Goal: Transaction & Acquisition: Book appointment/travel/reservation

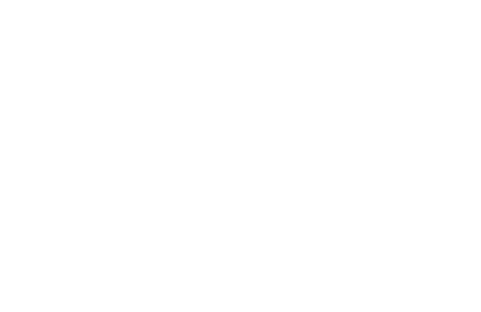
type div "[DATE]"
click at [35, 112] on span "12.10.2025" at bounding box center [47, 114] width 47 height 7
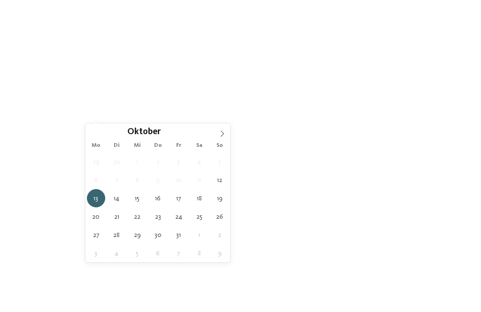
type div "17.10.2025"
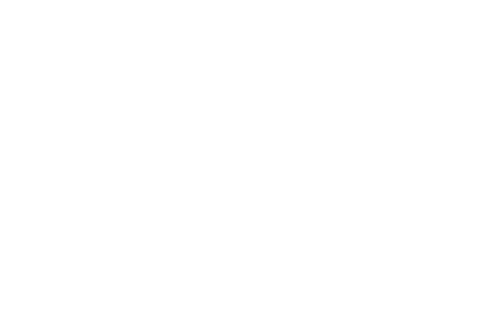
click at [421, 114] on link "Hotel finden" at bounding box center [433, 114] width 70 height 16
click at [46, 228] on h4 "linara mountain family stay ***" at bounding box center [127, 228] width 198 height 12
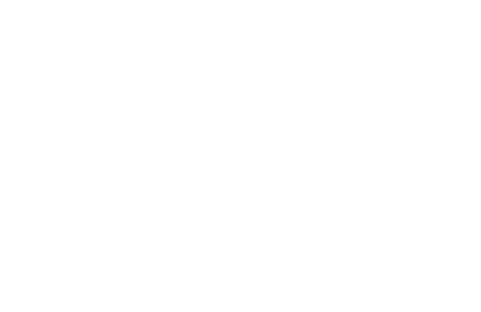
scroll to position [1272, 0]
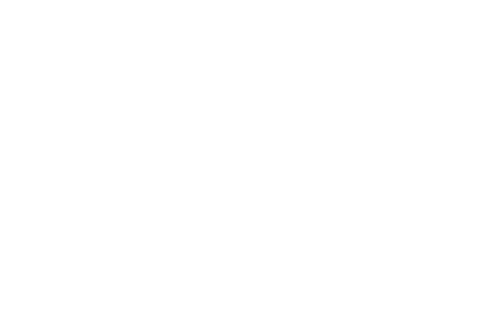
click at [424, 59] on icon at bounding box center [421, 67] width 20 height 16
click at [460, 132] on icon at bounding box center [463, 134] width 26 height 21
click at [459, 163] on icon at bounding box center [463, 166] width 26 height 21
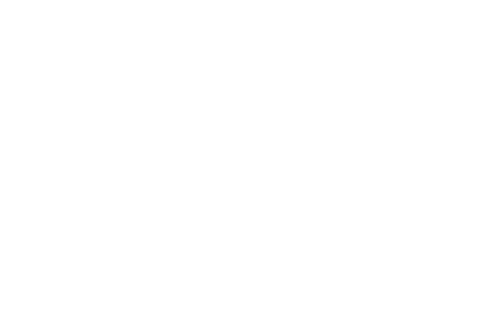
click at [457, 163] on icon at bounding box center [463, 166] width 26 height 21
click at [458, 166] on icon at bounding box center [463, 166] width 26 height 21
click at [455, 162] on icon at bounding box center [463, 166] width 26 height 21
click at [458, 163] on icon at bounding box center [463, 166] width 26 height 21
click at [459, 164] on icon at bounding box center [463, 166] width 26 height 21
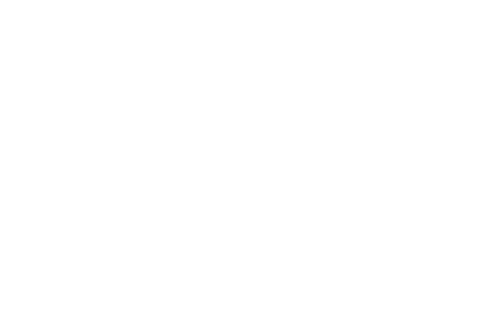
scroll to position [1971, 0]
click at [295, 151] on link "mehr erfahren" at bounding box center [279, 154] width 54 height 7
click at [459, 35] on icon at bounding box center [462, 35] width 20 height 16
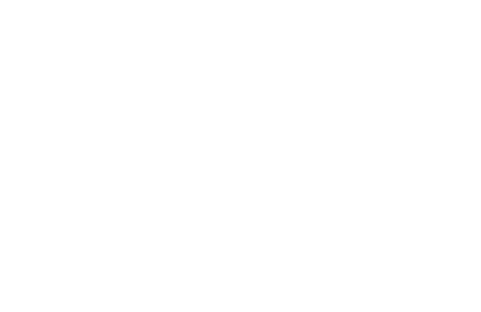
scroll to position [230, 0]
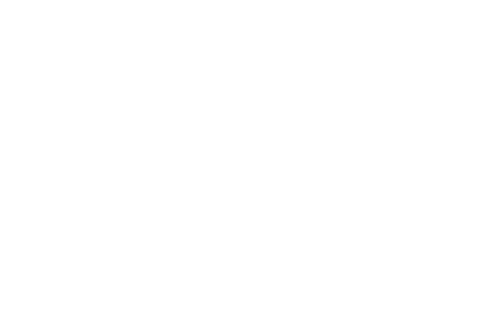
click at [146, 202] on div "jetzt anfragen" at bounding box center [177, 196] width 78 height 19
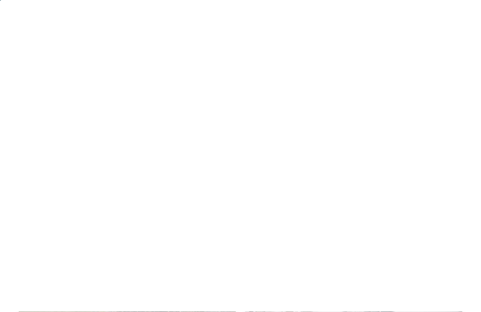
scroll to position [7, 0]
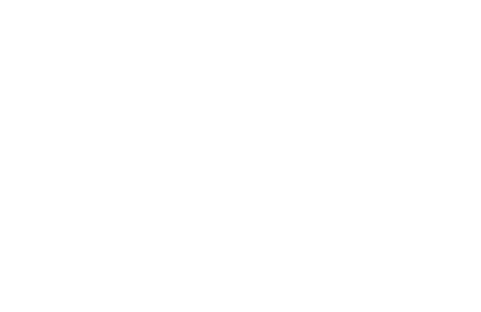
click at [382, 185] on icon at bounding box center [381, 186] width 4 height 4
click at [391, 53] on icon at bounding box center [391, 61] width 20 height 16
click at [277, 184] on span "Meine Wünsche" at bounding box center [266, 186] width 44 height 7
click at [389, 36] on icon at bounding box center [391, 35] width 20 height 16
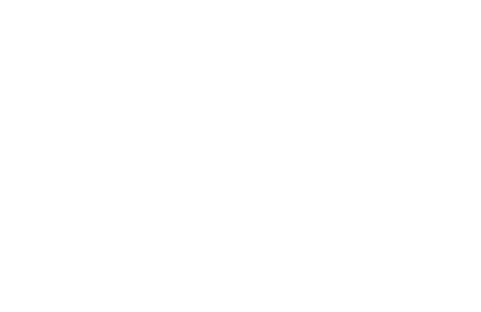
click at [37, 224] on h4 "Familienalm & Almchalets Taser Alm" at bounding box center [127, 230] width 198 height 12
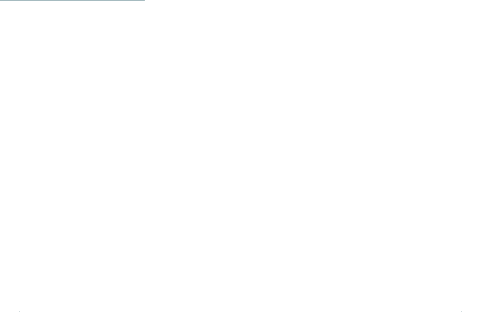
scroll to position [1152, 0]
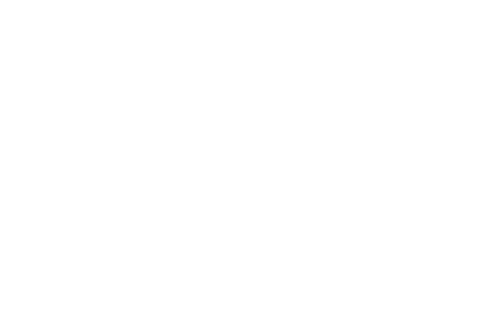
click at [278, 86] on span "Appartements" at bounding box center [267, 89] width 42 height 6
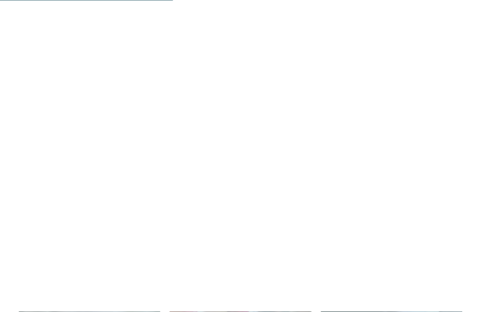
scroll to position [1379, 0]
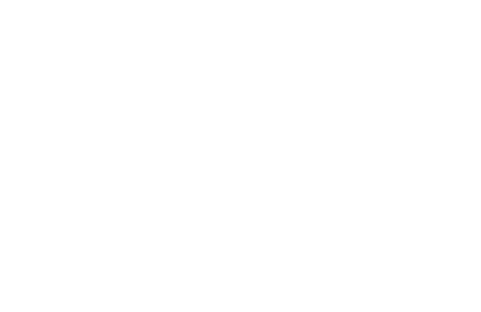
click at [466, 111] on icon at bounding box center [463, 121] width 26 height 21
click at [464, 117] on icon at bounding box center [463, 127] width 26 height 21
click at [460, 107] on icon at bounding box center [463, 116] width 26 height 21
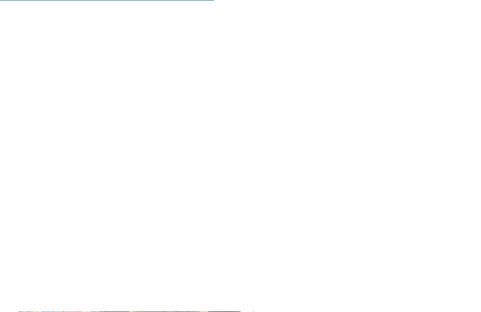
scroll to position [1712, 0]
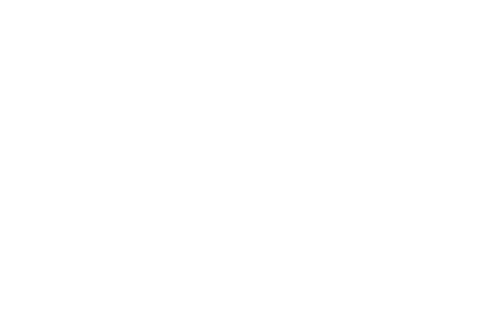
click at [37, 172] on link "weiterlesen" at bounding box center [58, 181] width 78 height 19
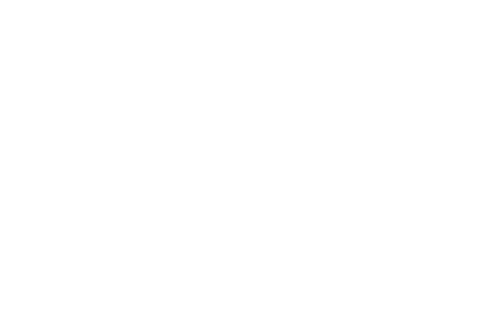
scroll to position [28, 0]
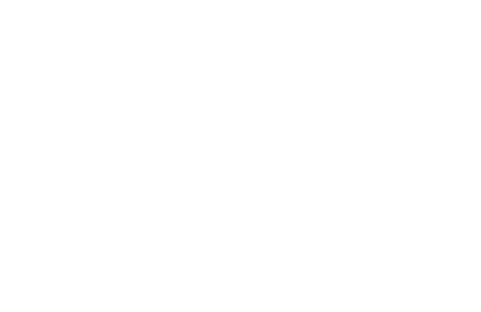
click at [57, 37] on span "zurück zur Hotelübersicht" at bounding box center [86, 32] width 99 height 9
click at [49, 194] on h4 "Kinderparadies Alpin ***ˢ" at bounding box center [127, 194] width 198 height 12
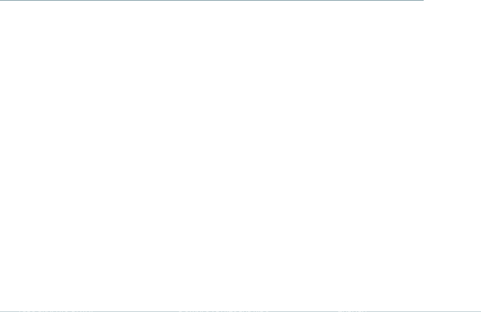
scroll to position [2932, 0]
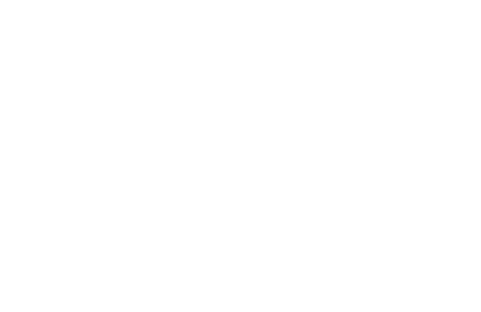
click at [169, 206] on div "Angebote" at bounding box center [184, 212] width 105 height 53
click at [238, 205] on icon at bounding box center [240, 213] width 17 height 16
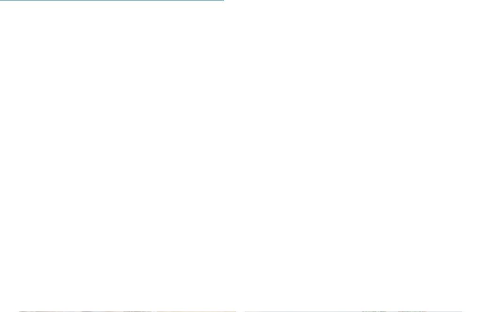
scroll to position [907, 0]
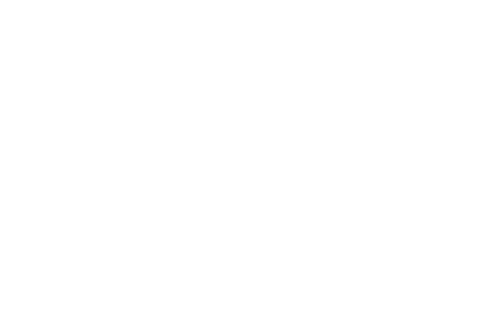
click at [286, 197] on span "420,00 €" at bounding box center [287, 202] width 49 height 11
click at [279, 79] on link "mehr erfahren" at bounding box center [282, 82] width 54 height 7
click at [46, 238] on link "jetzt anfragen" at bounding box center [67, 247] width 78 height 19
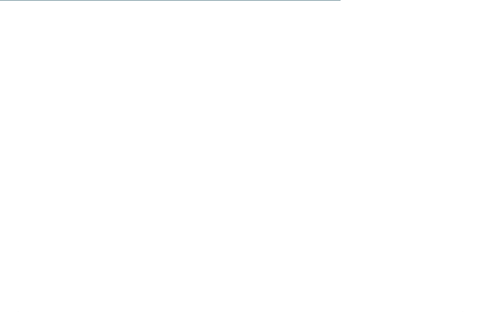
scroll to position [2502, 0]
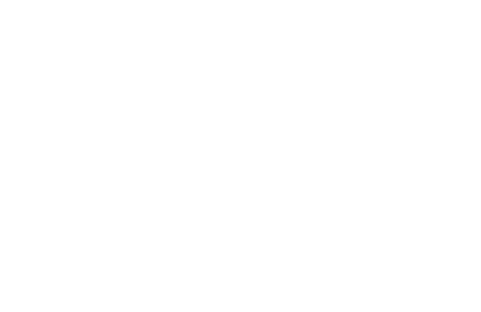
type input "**********"
click at [50, 207] on label "Alternativen Zeitraum hinzufügen" at bounding box center [85, 211] width 115 height 8
click at [44, 234] on input "Anreise" at bounding box center [129, 242] width 203 height 16
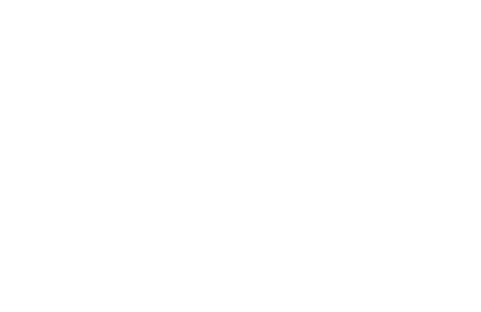
type input "**********"
click at [45, 234] on input "**********" at bounding box center [129, 242] width 203 height 16
type input "**********"
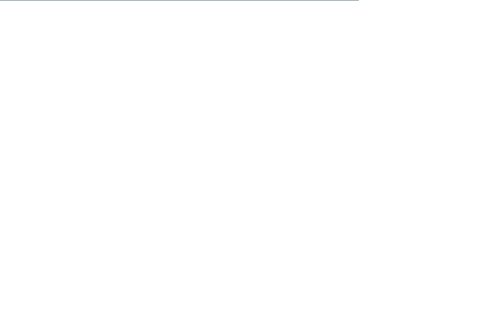
click at [46, 168] on select "**********" at bounding box center [129, 176] width 203 height 16
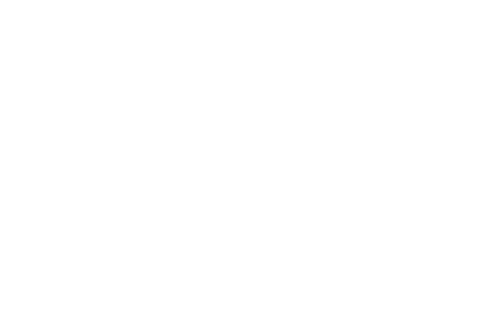
click at [202, 215] on span at bounding box center [205, 222] width 14 height 14
click at [204, 215] on span at bounding box center [205, 222] width 14 height 14
type input "*"
click at [220, 248] on select "* * * * * * * * * * * ** ** ** ** ** ** ** **" at bounding box center [185, 256] width 92 height 16
select select "*"
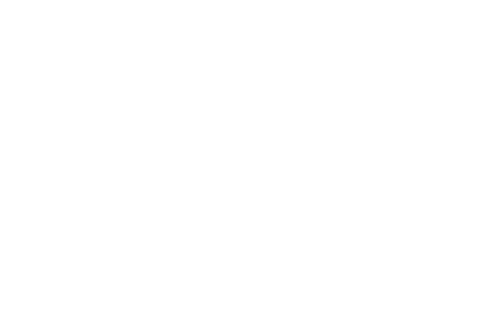
click at [179, 281] on select "* * * * * * * * * * * ** ** ** ** ** ** ** **" at bounding box center [185, 289] width 92 height 16
select select "*"
click at [47, 158] on select "* **** **** ******* ******" at bounding box center [92, 166] width 129 height 16
select select "*"
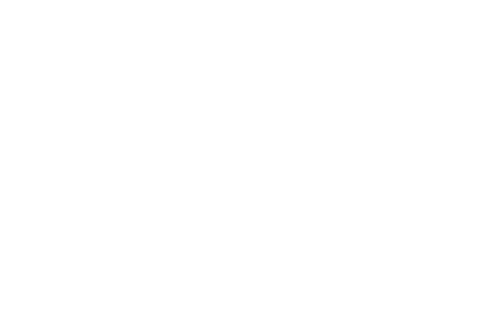
click at [193, 158] on input "Vorname" at bounding box center [240, 166] width 129 height 16
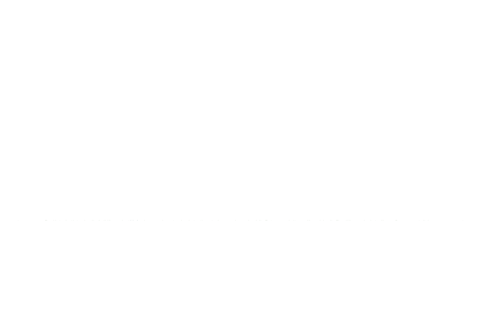
type input "******"
click at [342, 159] on input "Nachname" at bounding box center [388, 167] width 129 height 16
type input "******"
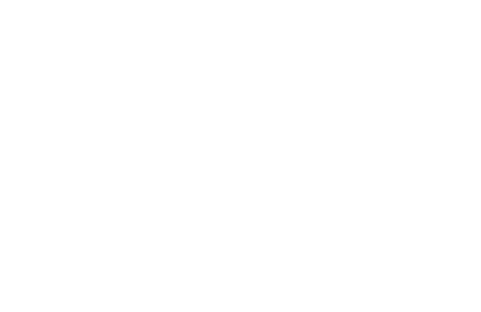
click at [47, 135] on select "**********" at bounding box center [92, 143] width 129 height 16
select select "**"
click at [343, 135] on input "E-Mail" at bounding box center [388, 143] width 129 height 16
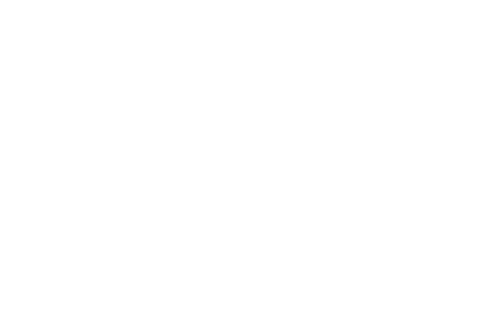
click at [38, 202] on span "Ich willige in die Datenverarbeitung zu Marketingzwecken ein." at bounding box center [244, 207] width 418 height 11
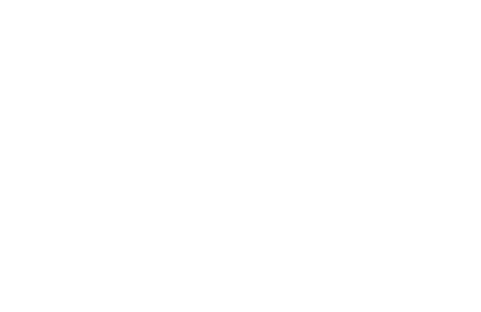
scroll to position [3049, 0]
click at [409, 129] on input "**********" at bounding box center [388, 137] width 129 height 16
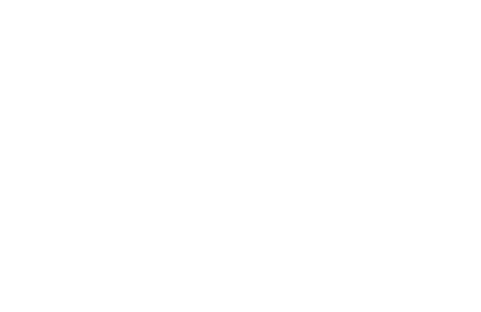
type input "**********"
click at [257, 163] on textarea "Nachricht" at bounding box center [240, 171] width 425 height 16
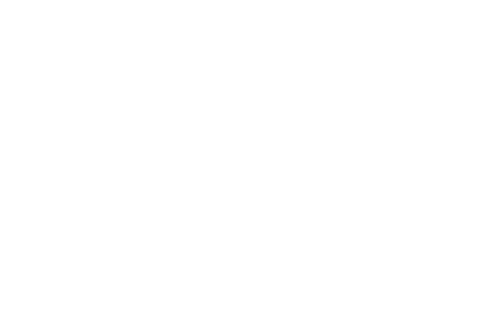
scroll to position [3004, 0]
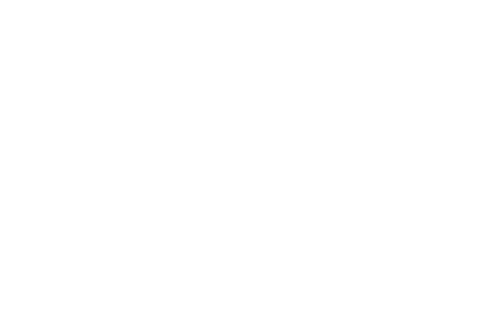
click at [362, 208] on textarea "**********" at bounding box center [240, 216] width 425 height 16
click at [60, 208] on textarea "**********" at bounding box center [240, 216] width 425 height 16
click at [187, 208] on textarea "**********" at bounding box center [240, 216] width 425 height 16
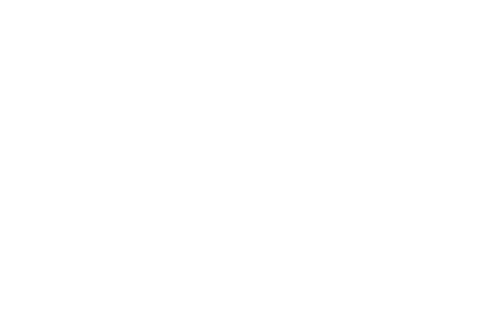
scroll to position [3076, 0]
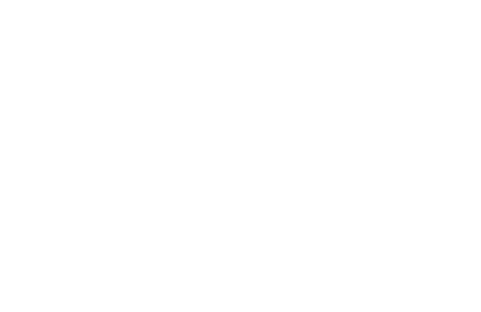
type textarea "**********"
click at [417, 228] on span "Jetzt unverbindlich anfragen" at bounding box center [391, 231] width 97 height 7
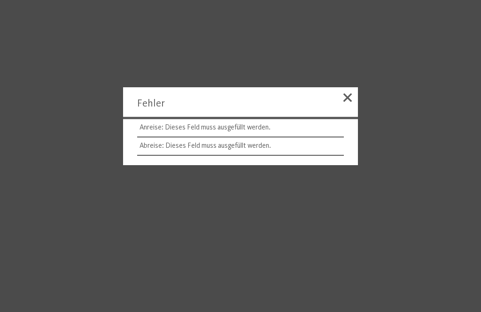
click at [345, 102] on span at bounding box center [347, 97] width 8 height 8
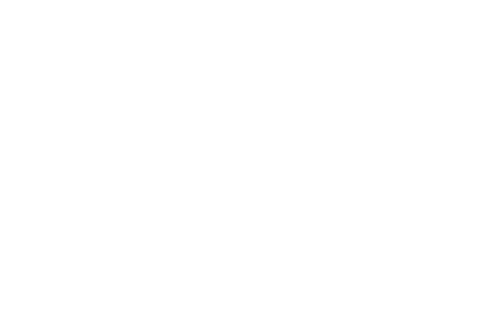
scroll to position [2512, 0]
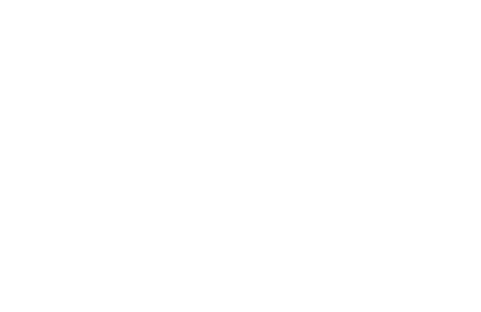
click at [46, 150] on input "Anreise" at bounding box center [129, 158] width 203 height 16
type input "**********"
click at [53, 224] on input "Anreise" at bounding box center [129, 232] width 203 height 16
type input "**********"
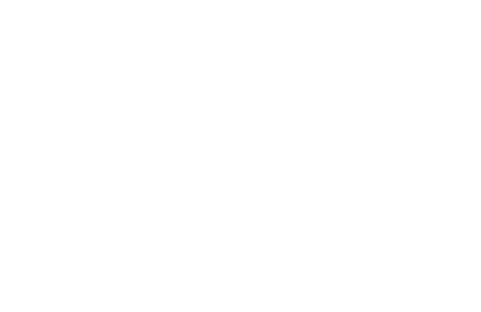
type input "**********"
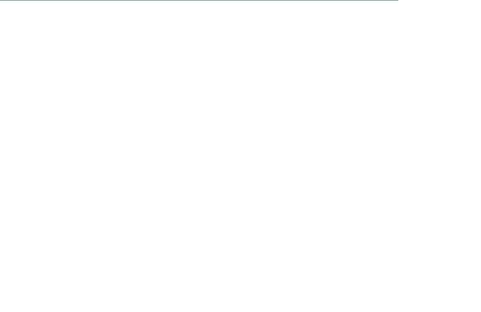
scroll to position [3036, 0]
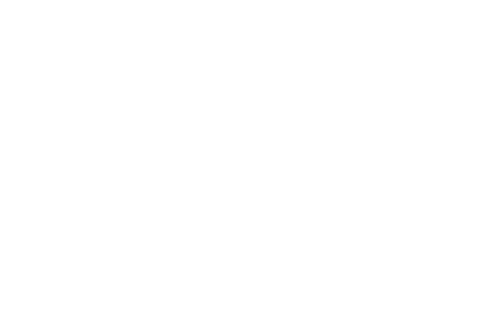
click at [421, 263] on button "Jetzt unverbindlich anfragen" at bounding box center [392, 271] width 122 height 21
click at [184, 133] on div "Angebote" at bounding box center [184, 135] width 105 height 53
click at [46, 210] on link "mehr erfahren" at bounding box center [55, 213] width 54 height 7
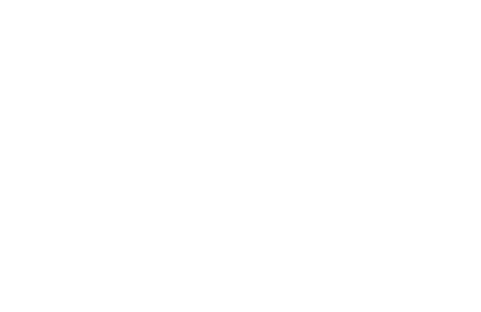
scroll to position [194, 0]
click at [54, 215] on link "jetzt anfragen" at bounding box center [67, 216] width 78 height 19
click at [278, 127] on link "jetzt anfragen" at bounding box center [291, 132] width 78 height 19
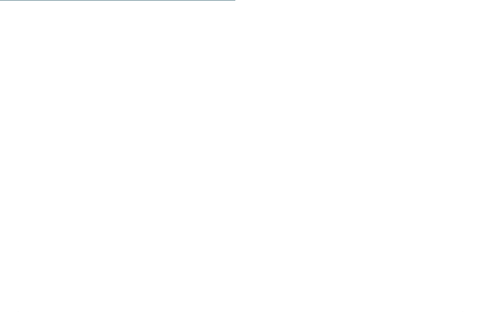
scroll to position [1661, 0]
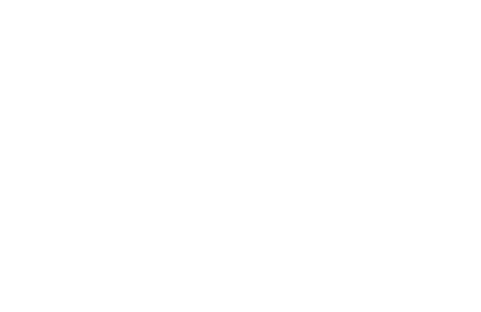
click at [447, 147] on label "Angebot entfernen" at bounding box center [236, 148] width 434 height 8
click at [264, 97] on span "buchen" at bounding box center [265, 100] width 21 height 6
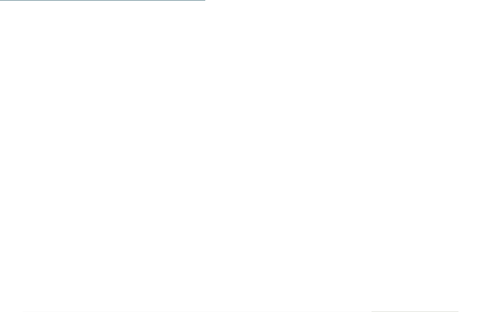
scroll to position [1801, 0]
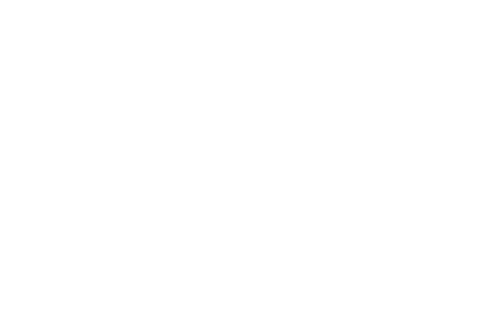
click at [221, 174] on div "12" at bounding box center [219, 185] width 22 height 22
click at [195, 198] on div "18" at bounding box center [195, 209] width 22 height 22
click at [170, 198] on div "17" at bounding box center [172, 209] width 22 height 22
click at [218, 174] on div "12" at bounding box center [219, 185] width 22 height 22
click at [173, 198] on div "17" at bounding box center [172, 209] width 22 height 22
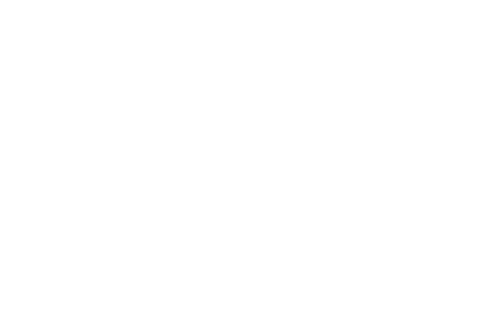
click at [196, 174] on div "11" at bounding box center [195, 185] width 22 height 22
click at [171, 198] on div "17" at bounding box center [172, 209] width 22 height 22
click at [196, 198] on div "18" at bounding box center [195, 209] width 22 height 22
click at [193, 174] on div "11" at bounding box center [195, 185] width 22 height 22
click at [212, 174] on div "12" at bounding box center [219, 185] width 22 height 22
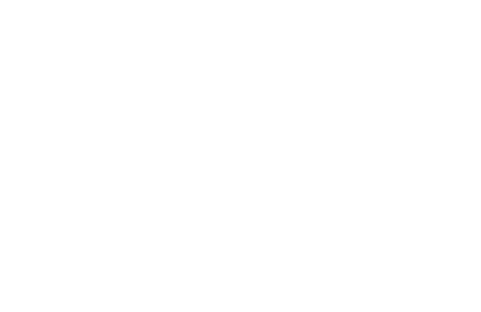
click at [215, 174] on div "12" at bounding box center [219, 185] width 22 height 22
click at [215, 198] on div "19" at bounding box center [219, 209] width 22 height 22
click at [77, 198] on div "13" at bounding box center [78, 209] width 22 height 22
click at [196, 198] on div "18" at bounding box center [195, 209] width 22 height 22
click at [78, 198] on div "13" at bounding box center [78, 209] width 22 height 22
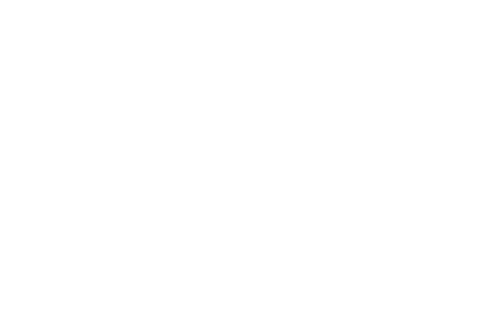
click at [176, 198] on div "17" at bounding box center [172, 209] width 22 height 22
click at [176, 107] on div "10" at bounding box center [172, 118] width 22 height 22
click at [218, 107] on div "12" at bounding box center [219, 118] width 22 height 22
click at [195, 107] on div "11" at bounding box center [195, 118] width 22 height 22
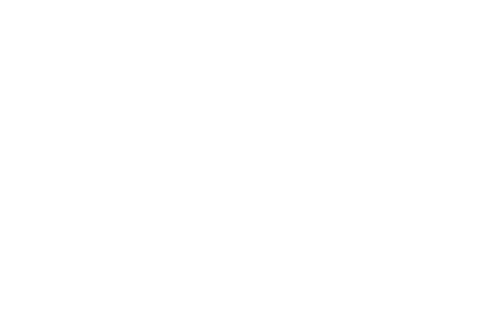
click at [219, 107] on div "12" at bounding box center [219, 118] width 22 height 22
click at [78, 131] on div "13" at bounding box center [78, 142] width 22 height 22
click at [102, 131] on div "14" at bounding box center [102, 142] width 22 height 22
click at [124, 131] on div "15" at bounding box center [125, 142] width 22 height 22
click at [151, 131] on div "16" at bounding box center [149, 142] width 22 height 22
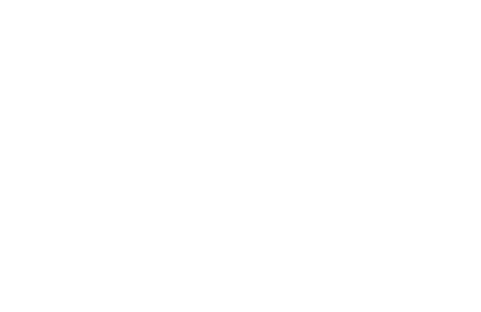
click at [171, 131] on div "17" at bounding box center [172, 142] width 22 height 22
click at [193, 131] on div "18" at bounding box center [195, 142] width 22 height 22
click at [130, 107] on div "8" at bounding box center [125, 118] width 22 height 22
click at [224, 107] on div "12" at bounding box center [219, 118] width 22 height 22
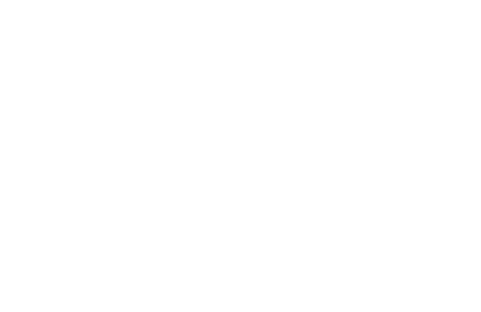
scroll to position [1836, 0]
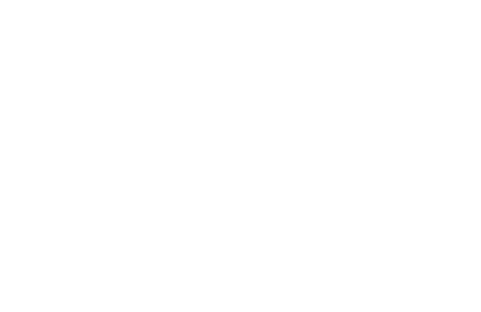
click at [124, 139] on div "8" at bounding box center [125, 150] width 22 height 22
click at [214, 139] on div "12" at bounding box center [219, 150] width 22 height 22
click at [73, 187] on div "20" at bounding box center [78, 198] width 22 height 22
click at [171, 187] on div "24" at bounding box center [172, 198] width 22 height 22
click at [193, 187] on div "25" at bounding box center [195, 198] width 22 height 22
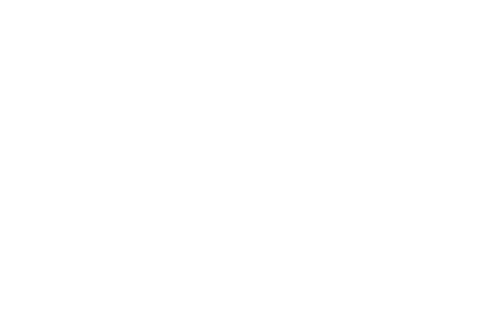
click at [78, 163] on div "13" at bounding box center [78, 174] width 22 height 22
click at [141, 163] on div "16" at bounding box center [149, 174] width 22 height 22
click at [150, 139] on div "9" at bounding box center [149, 150] width 22 height 22
click at [221, 139] on div "12" at bounding box center [219, 150] width 22 height 22
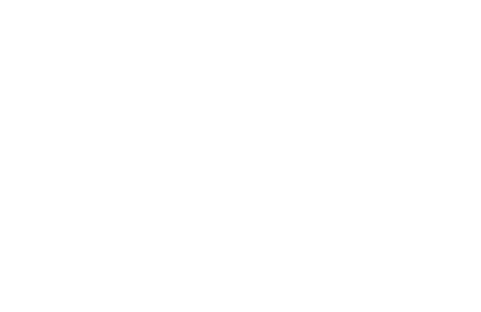
click at [175, 177] on div "10" at bounding box center [172, 188] width 22 height 22
click at [219, 177] on div "12" at bounding box center [219, 188] width 22 height 22
click at [170, 59] on button "2" at bounding box center [171, 65] width 16 height 19
click at [75, 96] on select "**********" at bounding box center [64, 107] width 56 height 23
select select "*"
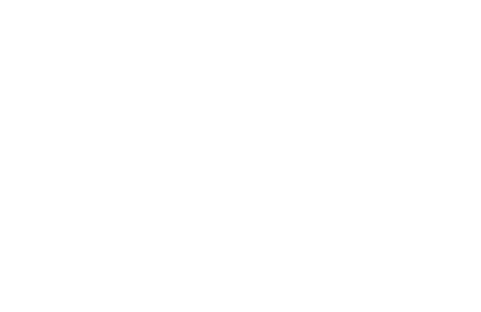
click at [130, 99] on select "**********" at bounding box center [127, 107] width 56 height 23
select select "*"
click at [77, 248] on div "13" at bounding box center [78, 259] width 22 height 22
click at [197, 224] on div "11" at bounding box center [195, 235] width 22 height 22
click at [220, 224] on div "12" at bounding box center [219, 235] width 22 height 22
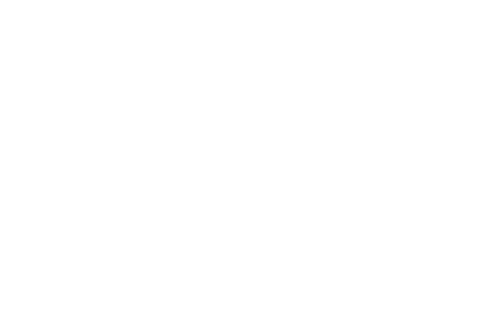
click at [78, 248] on div "13" at bounding box center [78, 259] width 22 height 22
click at [220, 224] on div "12" at bounding box center [219, 235] width 22 height 22
click at [196, 248] on div "18" at bounding box center [195, 259] width 22 height 22
click at [163, 241] on div "17" at bounding box center [172, 252] width 22 height 22
click at [217, 248] on div "19" at bounding box center [219, 259] width 22 height 22
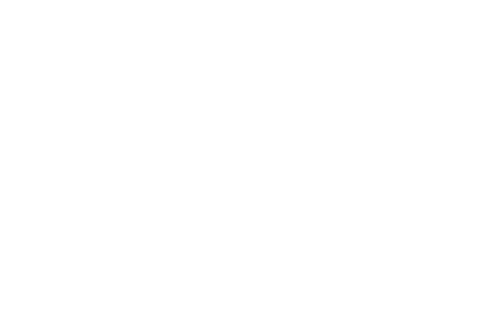
click at [148, 295] on div "30" at bounding box center [149, 306] width 22 height 22
click at [79, 295] on div "27" at bounding box center [78, 306] width 22 height 22
click at [219, 272] on div "26" at bounding box center [219, 283] width 22 height 22
click at [196, 248] on div "18" at bounding box center [195, 259] width 22 height 22
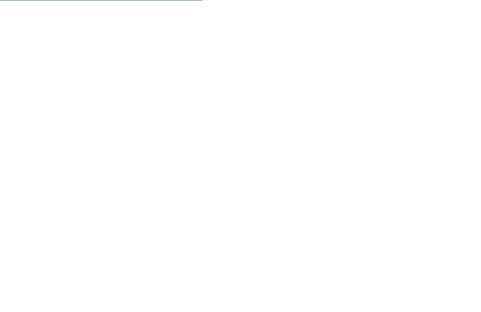
scroll to position [1798, 0]
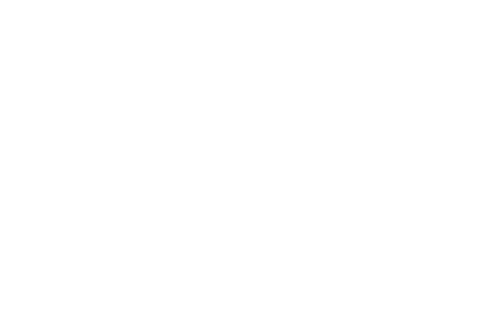
click at [103, 248] on div "14" at bounding box center [102, 259] width 22 height 22
click at [216, 248] on div "19" at bounding box center [219, 259] width 22 height 22
click at [127, 224] on div "8" at bounding box center [125, 235] width 22 height 22
click at [222, 224] on div "12" at bounding box center [219, 235] width 22 height 22
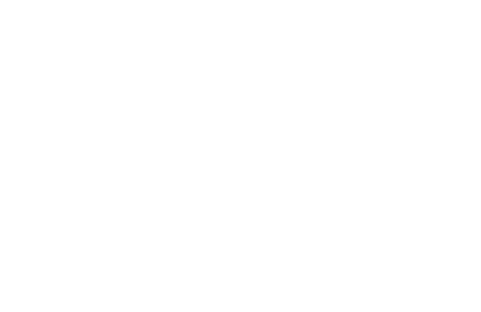
scroll to position [3593, 0]
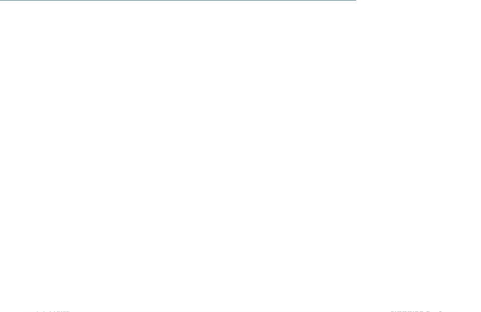
click at [51, 279] on div "Preise" at bounding box center [53, 284] width 34 height 11
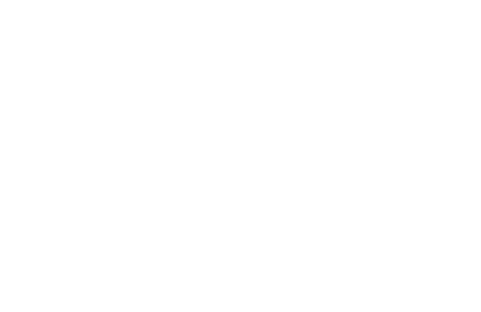
click at [434, 248] on button "Auswählen" at bounding box center [422, 258] width 45 height 21
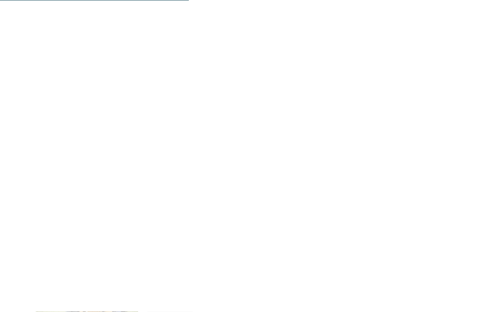
scroll to position [2157, 0]
click at [158, 186] on button "Details" at bounding box center [163, 192] width 45 height 21
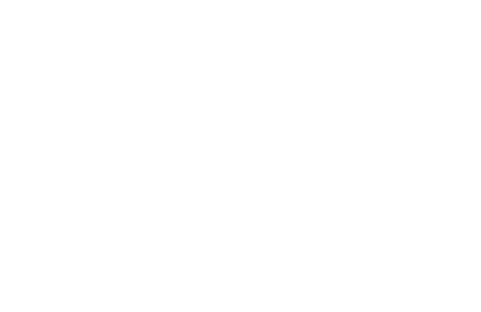
scroll to position [2530, 0]
click at [424, 202] on button "Auswählen" at bounding box center [422, 212] width 45 height 21
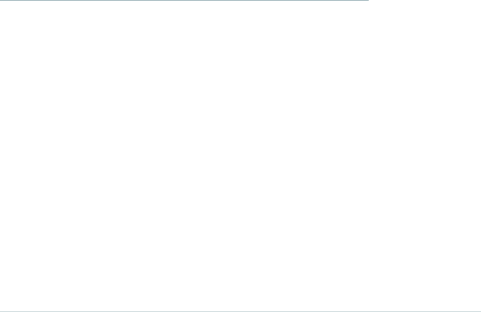
click at [456, 16] on img at bounding box center [457, 20] width 47 height 23
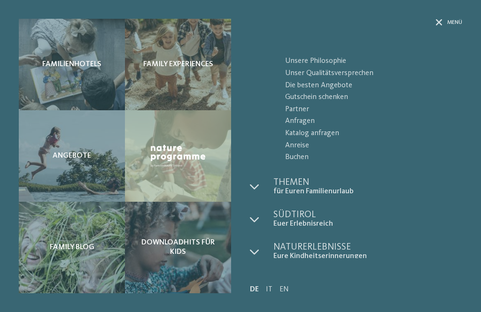
scroll to position [47, 0]
click at [270, 221] on div at bounding box center [261, 220] width 23 height 18
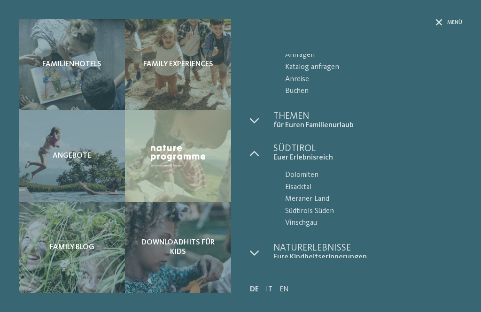
scroll to position [113, 0]
click at [297, 91] on span "Buchen" at bounding box center [373, 92] width 177 height 12
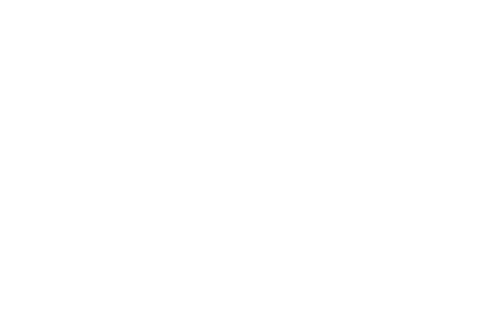
scroll to position [38, 0]
click at [188, 117] on input "Anreise" at bounding box center [199, 121] width 68 height 21
click at [269, 199] on div "12" at bounding box center [271, 198] width 15 height 18
type input "**********"
click at [263, 216] on div "17" at bounding box center [264, 216] width 16 height 18
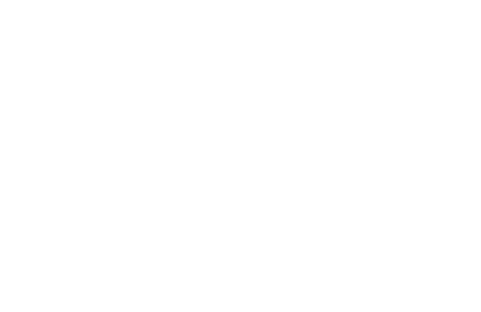
type input "**********"
click at [339, 119] on button "2 Gäste – 1 Zimmer" at bounding box center [350, 121] width 68 height 21
select select "*"
click at [366, 177] on select "* * * * * * * *" at bounding box center [338, 185] width 68 height 18
select select "*"
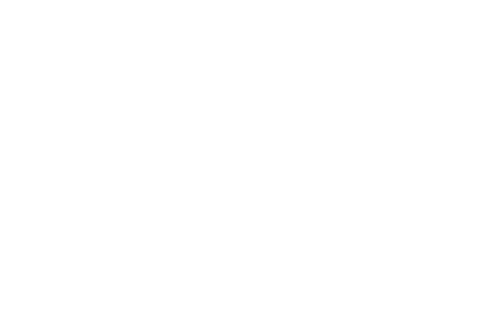
select select "*"
click at [267, 222] on select "* * * * * * * * * * ** ** ** ** ** ** ** **" at bounding box center [251, 225] width 45 height 18
click at [259, 220] on select "* * * * * * * * * * ** ** ** ** ** ** ** **" at bounding box center [251, 225] width 45 height 18
select select "*"
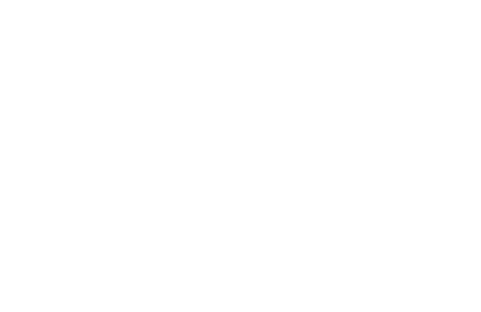
click at [294, 221] on select "* * * * * * * * * * ** ** ** ** ** ** ** **" at bounding box center [300, 225] width 45 height 18
select select "*"
click at [276, 267] on select "**********" at bounding box center [300, 276] width 143 height 18
click at [287, 267] on select "**********" at bounding box center [300, 276] width 143 height 18
select select "**********"
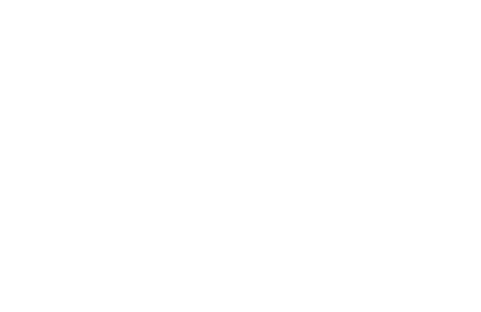
click at [322, 296] on button "Speichern" at bounding box center [342, 306] width 83 height 21
click at [424, 122] on button "Suchen" at bounding box center [425, 121] width 68 height 21
click at [129, 156] on img at bounding box center [85, 144] width 133 height 100
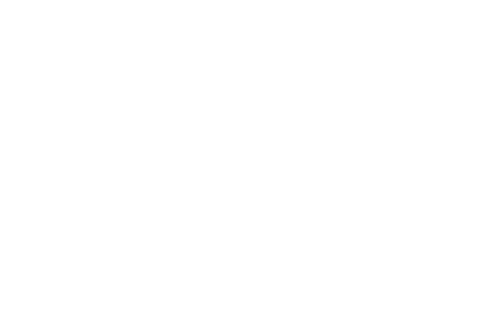
click at [349, 81] on icon "4 Gäste – 1 Zimmer" at bounding box center [350, 81] width 10 height 10
select select "*"
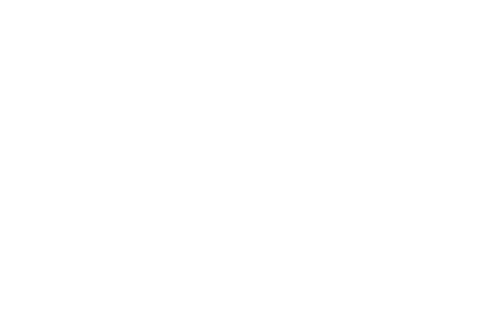
click at [254, 227] on select "**********" at bounding box center [300, 236] width 143 height 18
select select "**********"
click at [331, 257] on button "Speichern" at bounding box center [342, 266] width 83 height 21
click at [416, 76] on icon "submit" at bounding box center [410, 81] width 11 height 11
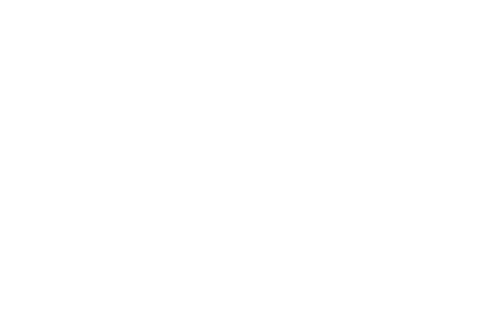
click at [133, 214] on img at bounding box center [85, 226] width 133 height 100
select select "*"
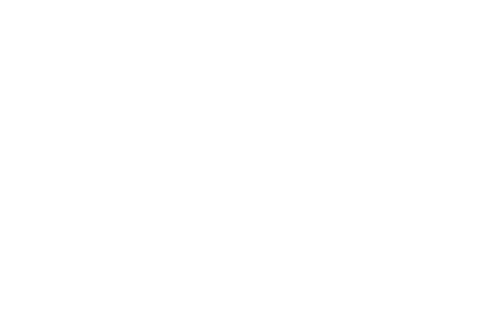
click at [270, 211] on div "Zimmer anzeigen ab 100,00 € pro Person" at bounding box center [307, 222] width 284 height 22
click at [418, 218] on strong "100,00 €" at bounding box center [427, 218] width 44 height 12
click at [194, 220] on button "Zimmer anzeigen" at bounding box center [197, 222] width 64 height 21
select select "*"
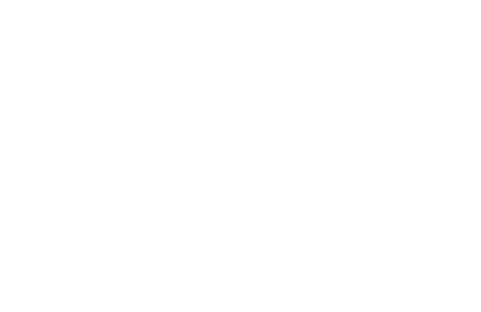
select select "*"
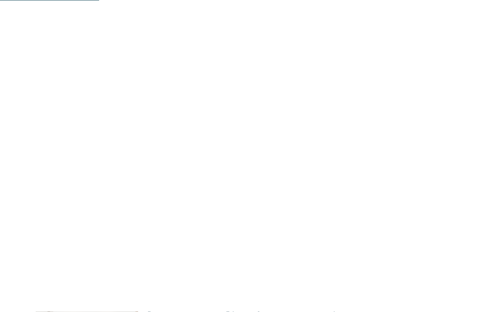
scroll to position [957, 0]
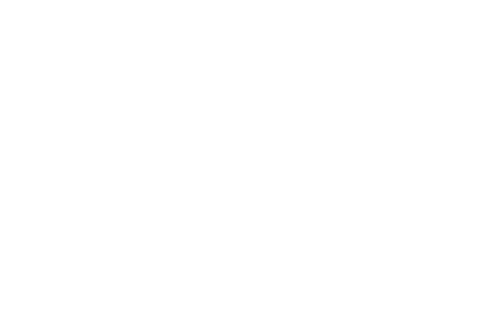
click at [157, 240] on button "Details" at bounding box center [163, 242] width 45 height 21
click at [178, 114] on button "Details" at bounding box center [170, 113] width 45 height 21
click at [164, 109] on button "Details" at bounding box center [170, 113] width 45 height 21
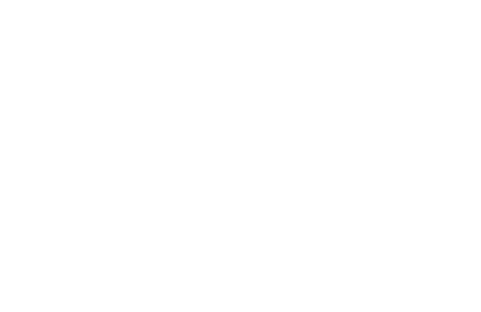
click at [424, 195] on button "Auswählen" at bounding box center [422, 190] width 45 height 21
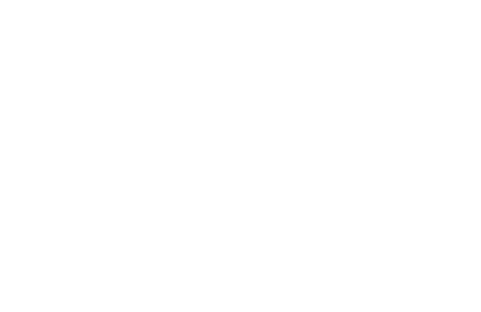
scroll to position [0, 0]
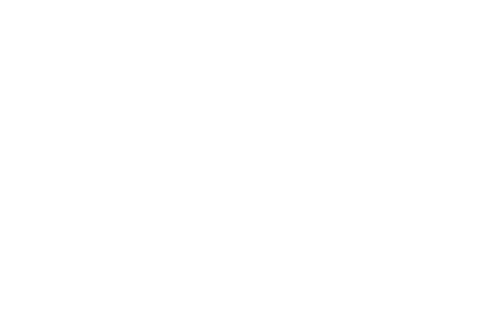
scroll to position [60, 0]
click at [358, 100] on button "4 Gäste – 1 Zimmer" at bounding box center [350, 99] width 68 height 21
select select "*"
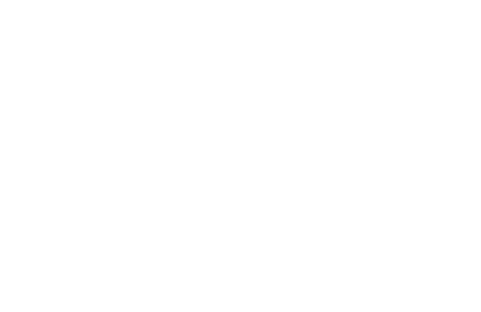
select select "*"
click at [339, 249] on select "**********" at bounding box center [300, 255] width 143 height 18
select select "**********"
click at [346, 276] on button "Speichern" at bounding box center [342, 285] width 83 height 21
click at [431, 101] on button "Suchen" at bounding box center [425, 100] width 68 height 21
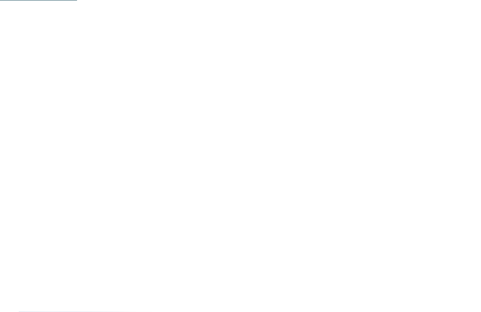
scroll to position [204, 0]
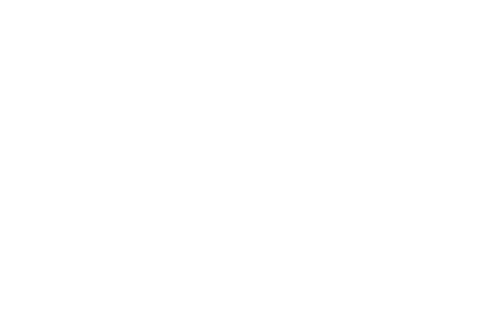
click at [216, 259] on button "Zimmer anzeigen" at bounding box center [197, 265] width 64 height 21
click at [62, 177] on img at bounding box center [192, 130] width 346 height 194
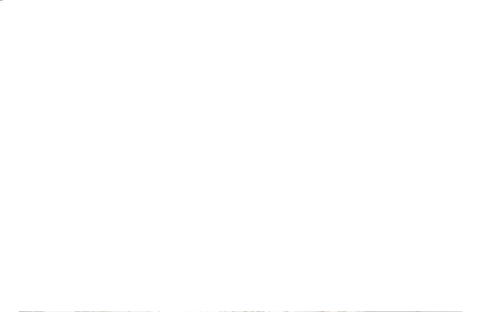
scroll to position [0, 0]
